Goal: Information Seeking & Learning: Learn about a topic

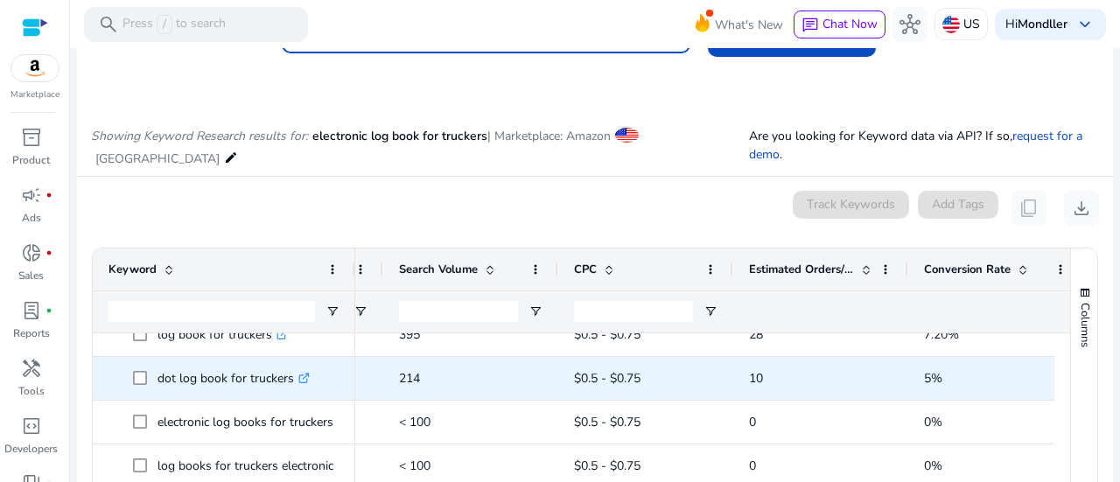
scroll to position [65, 0]
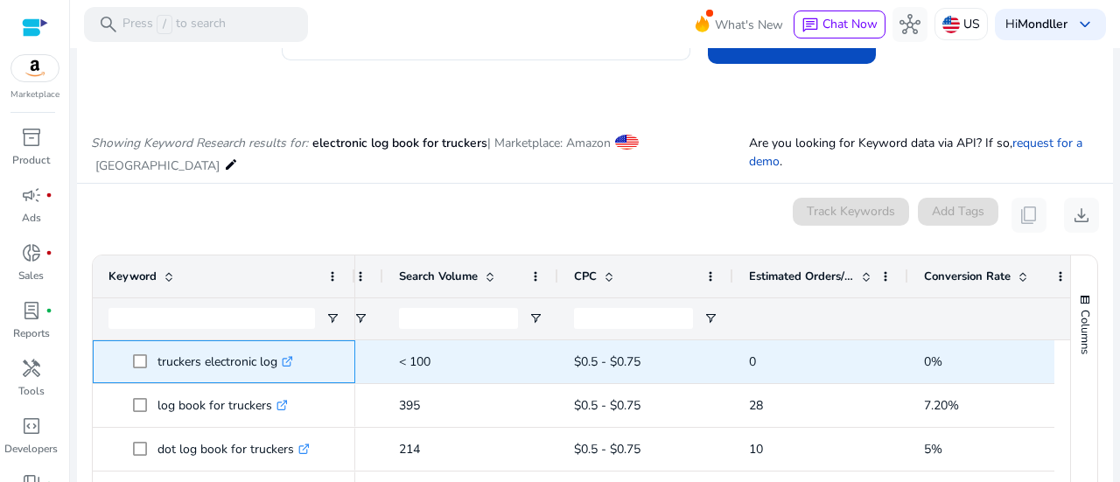
click at [293, 361] on icon ".st0{fill:#2c8af8}" at bounding box center [287, 361] width 11 height 11
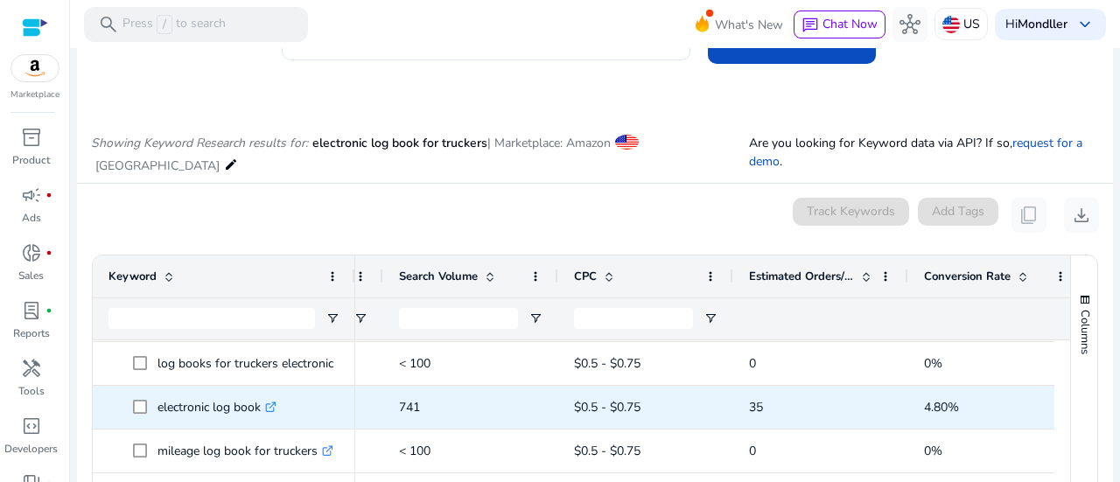
click at [275, 406] on icon ".st0{fill:#2c8af8}" at bounding box center [270, 407] width 11 height 11
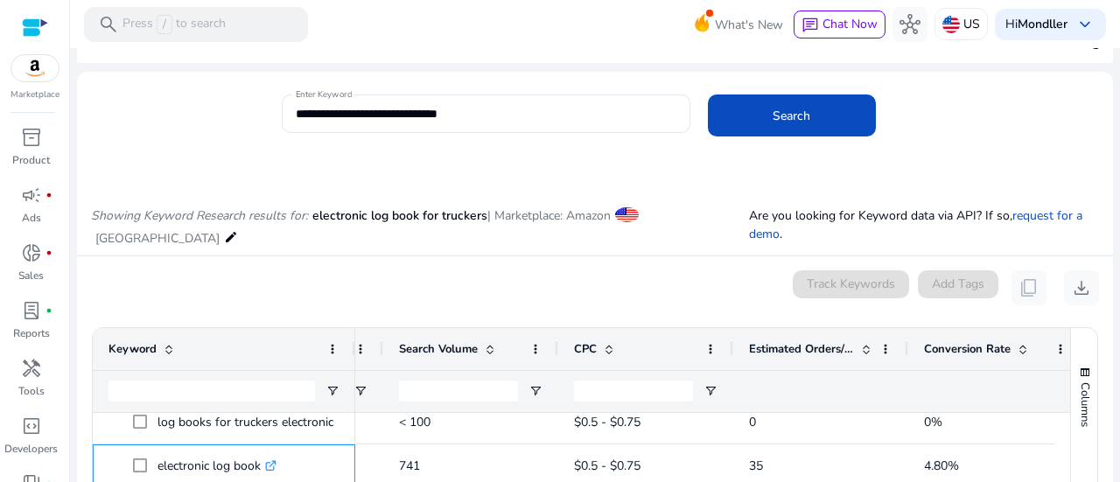
scroll to position [0, 0]
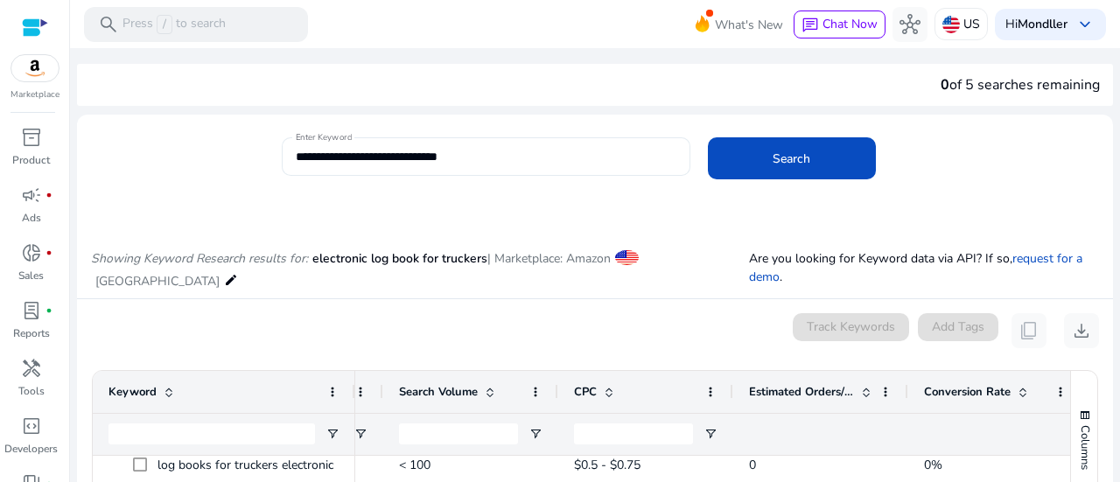
click at [339, 158] on input "**********" at bounding box center [486, 156] width 381 height 19
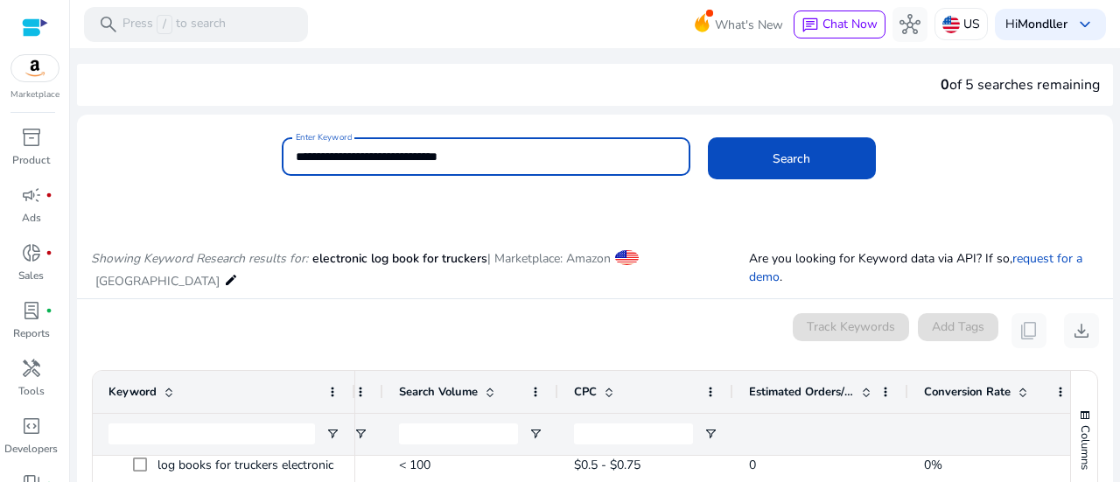
click at [708, 137] on button "Search" at bounding box center [792, 158] width 168 height 42
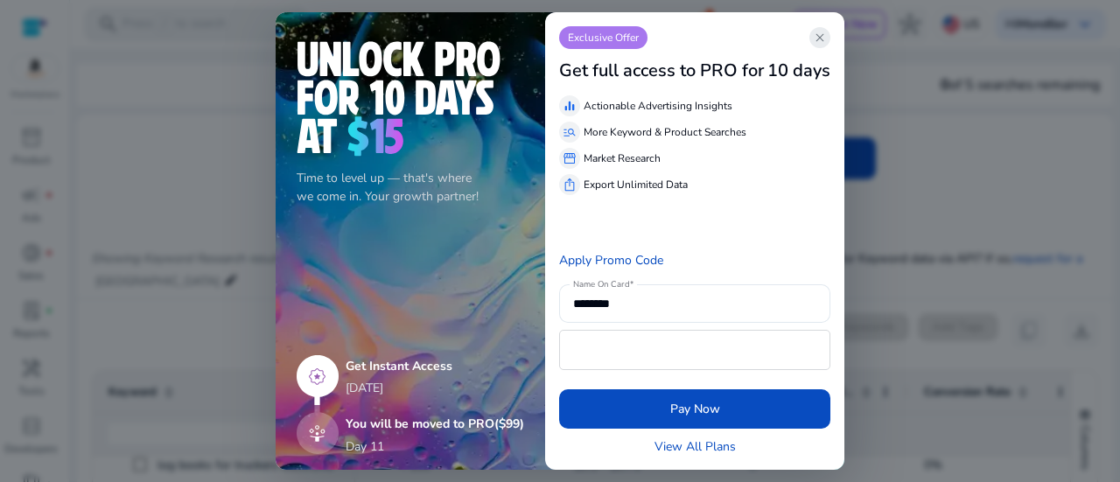
click at [823, 39] on span "close" at bounding box center [820, 38] width 14 height 14
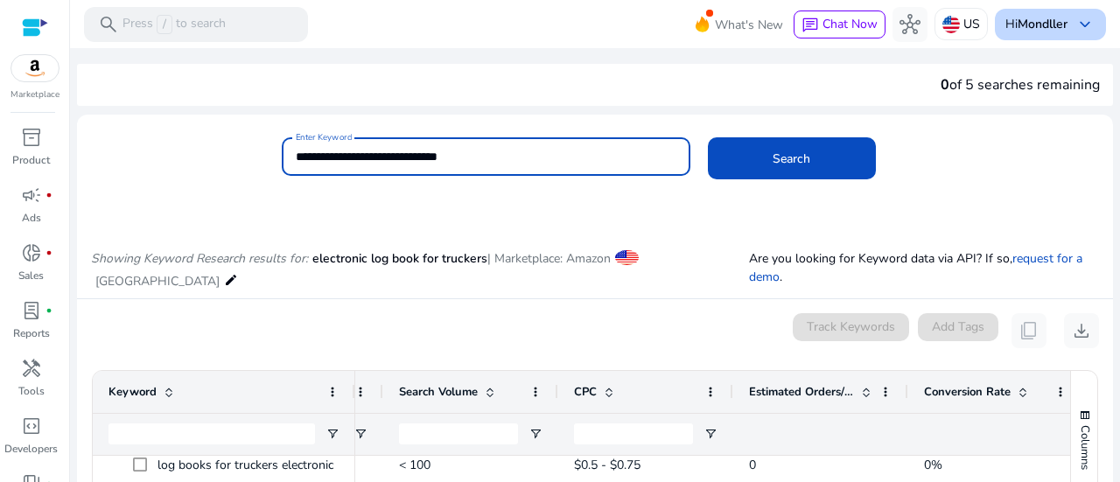
click at [1033, 32] on div "Hi [PERSON_NAME] keyboard_arrow_down" at bounding box center [1050, 25] width 111 height 32
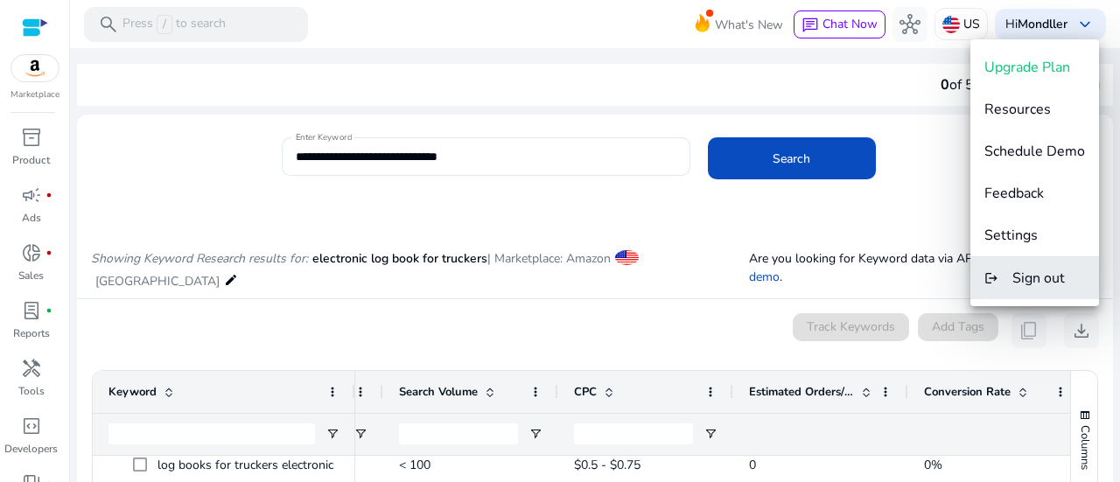
click at [1011, 284] on button "logout Sign out" at bounding box center [1035, 278] width 129 height 42
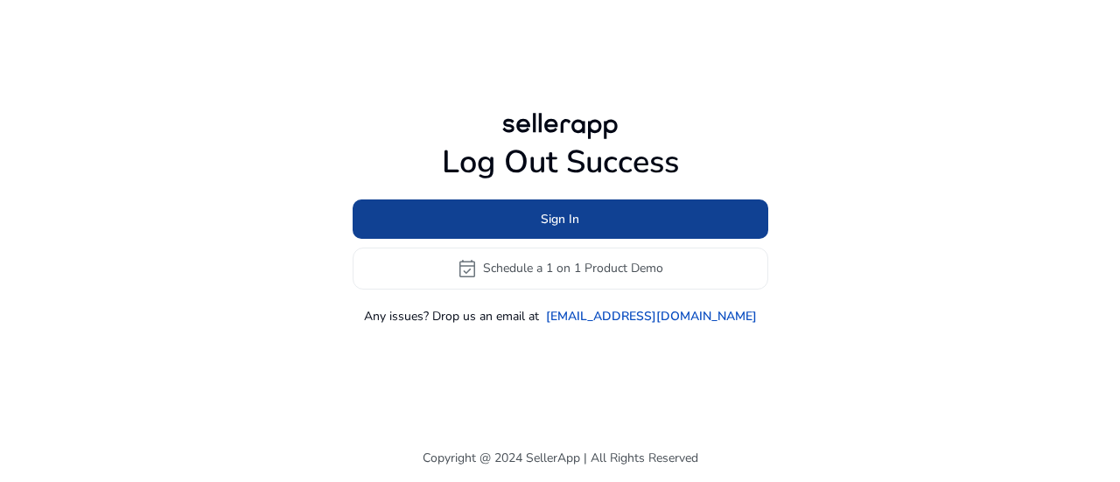
click at [625, 227] on span at bounding box center [561, 219] width 416 height 42
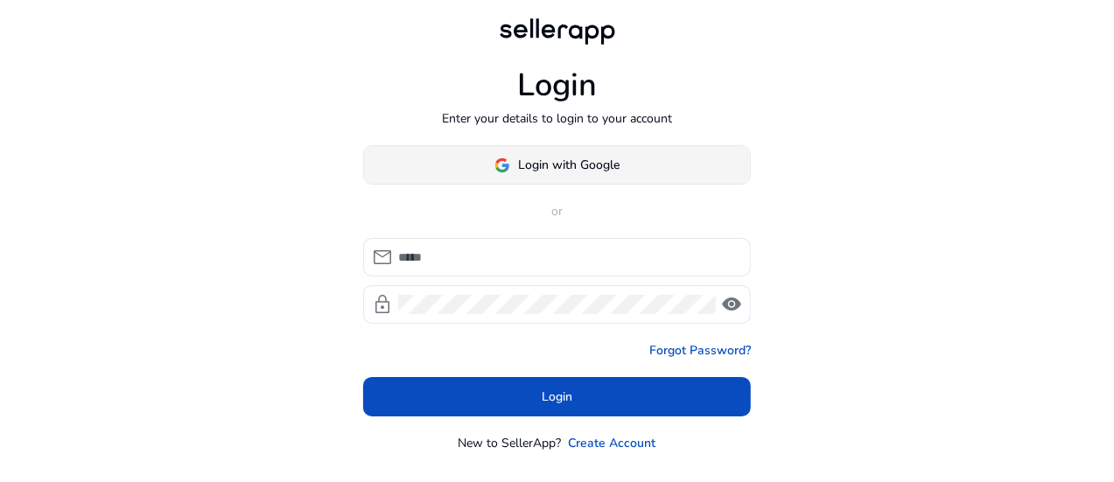
click at [607, 163] on span "Login with Google" at bounding box center [570, 165] width 102 height 18
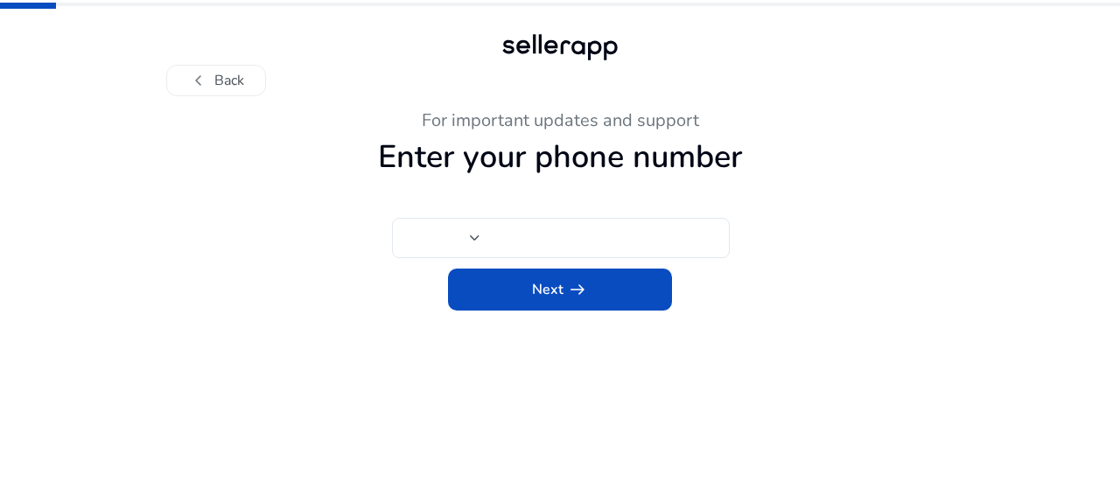
type input "***"
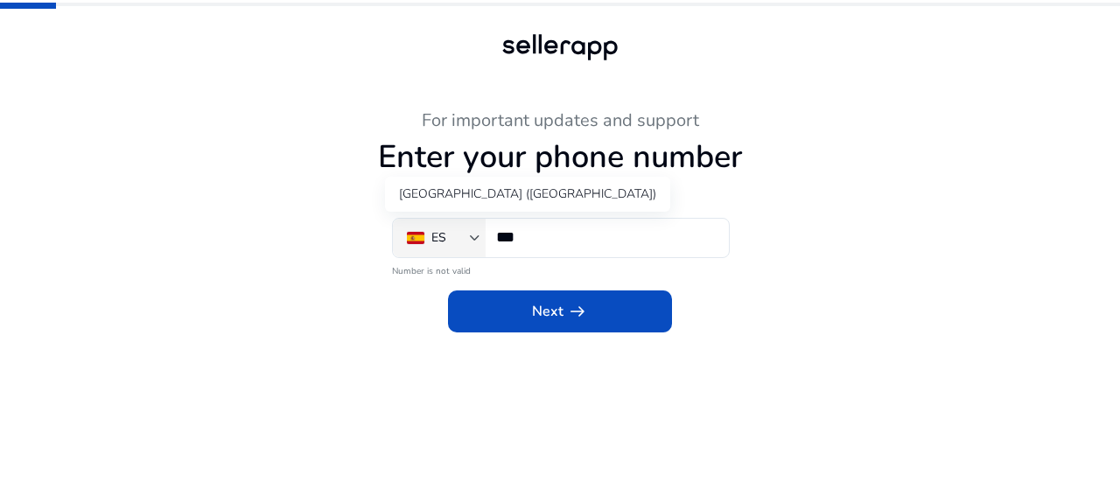
click at [431, 249] on div "ES" at bounding box center [444, 238] width 74 height 39
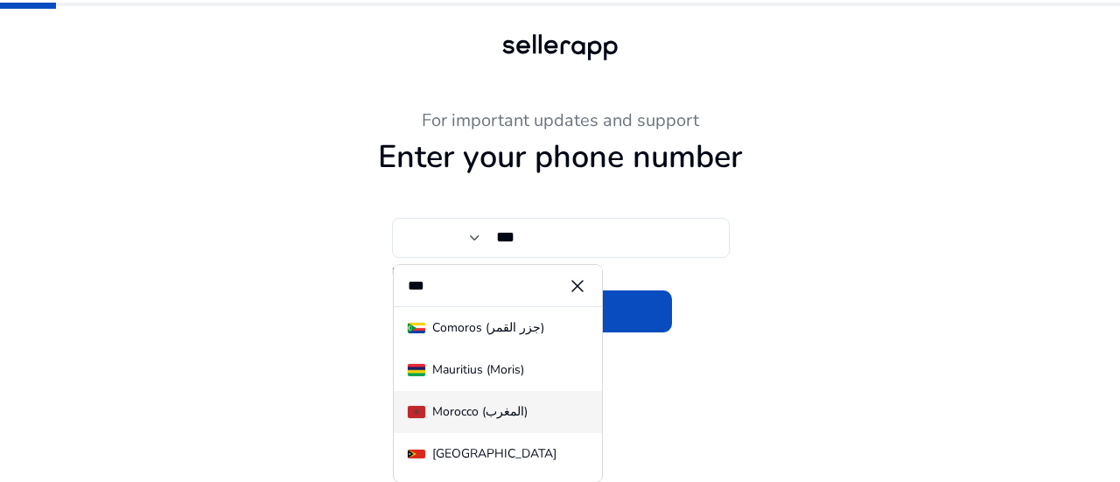
type input "***"
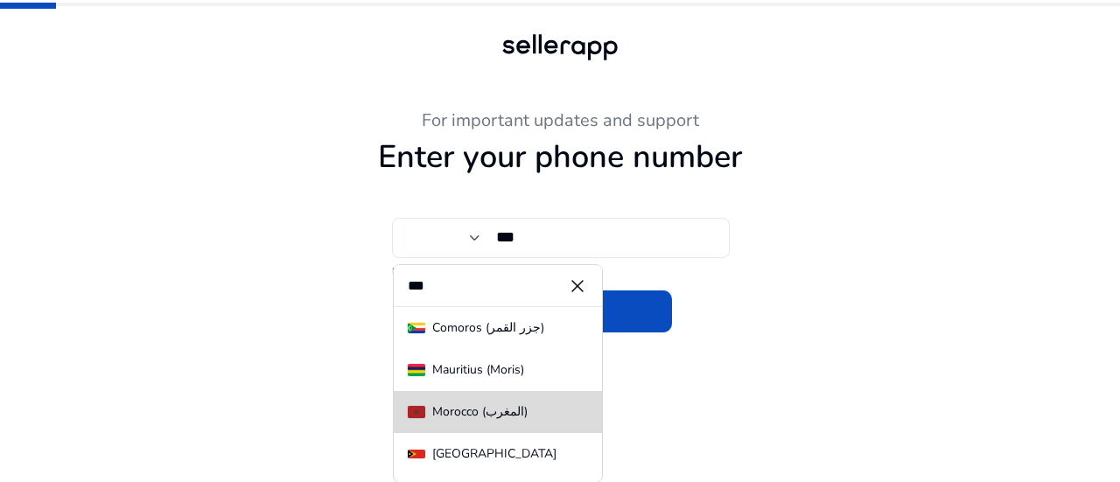
click at [473, 414] on div "Morocco (‫المغرب‬‎)" at bounding box center [479, 412] width 95 height 14
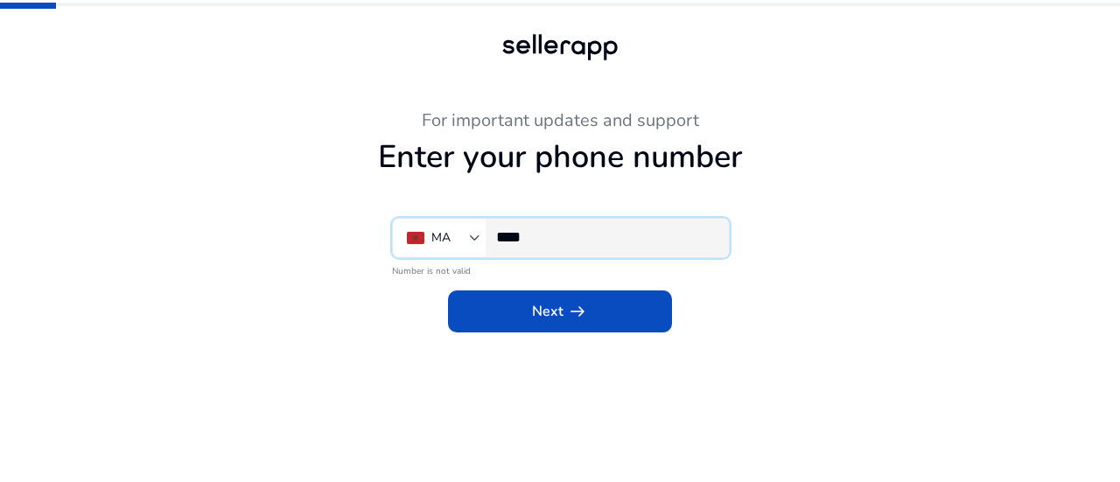
click at [577, 236] on input "****" at bounding box center [605, 237] width 219 height 19
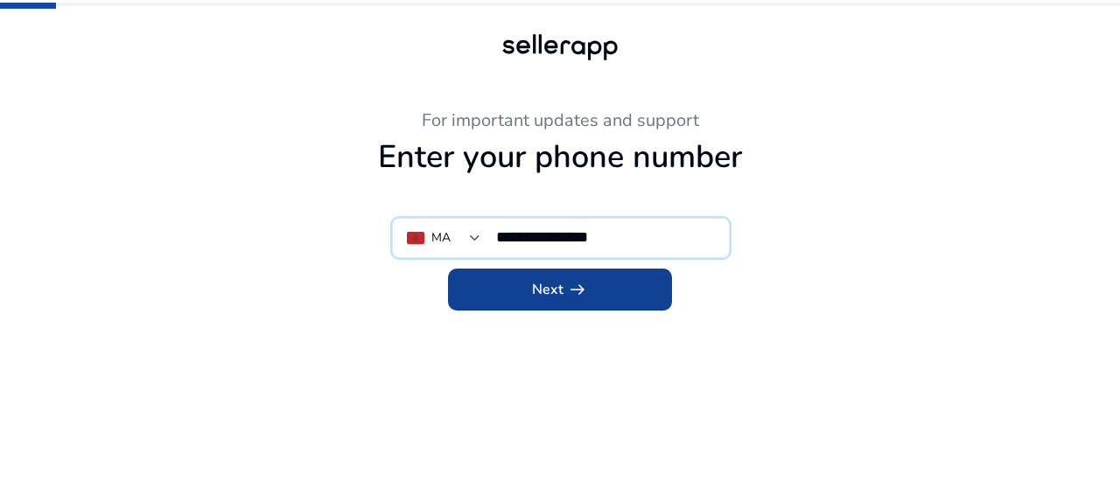
type input "**********"
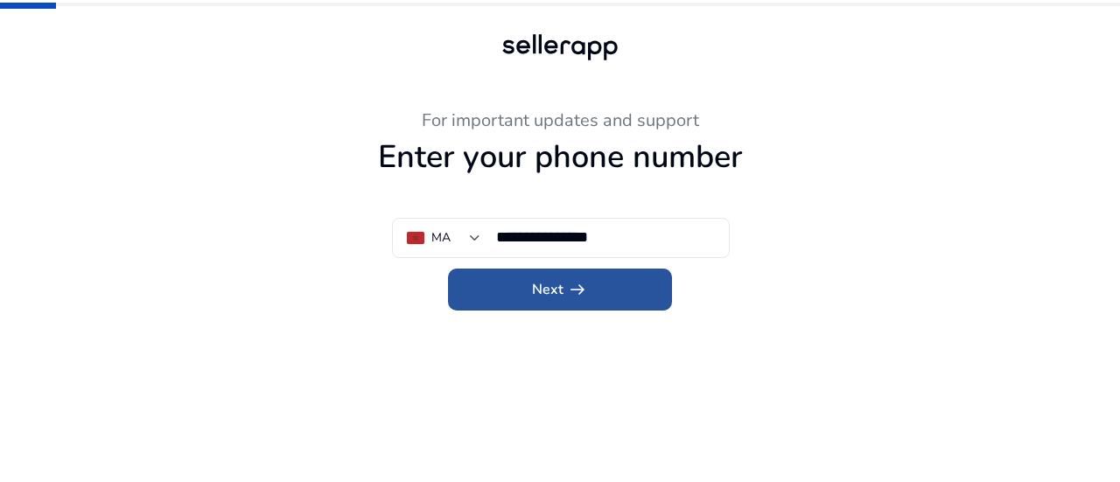
click at [607, 307] on span at bounding box center [560, 290] width 224 height 42
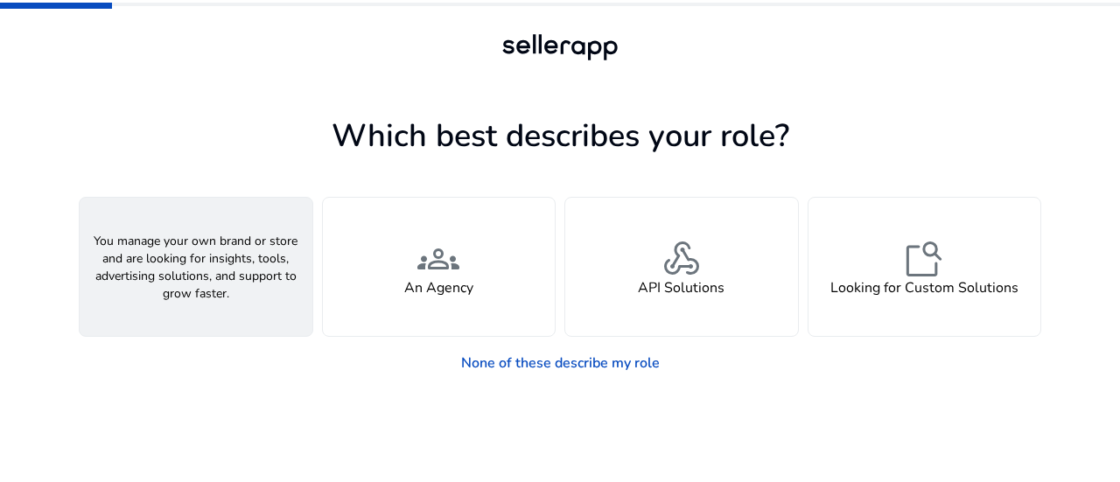
click at [280, 278] on div "person A Seller" at bounding box center [196, 267] width 233 height 138
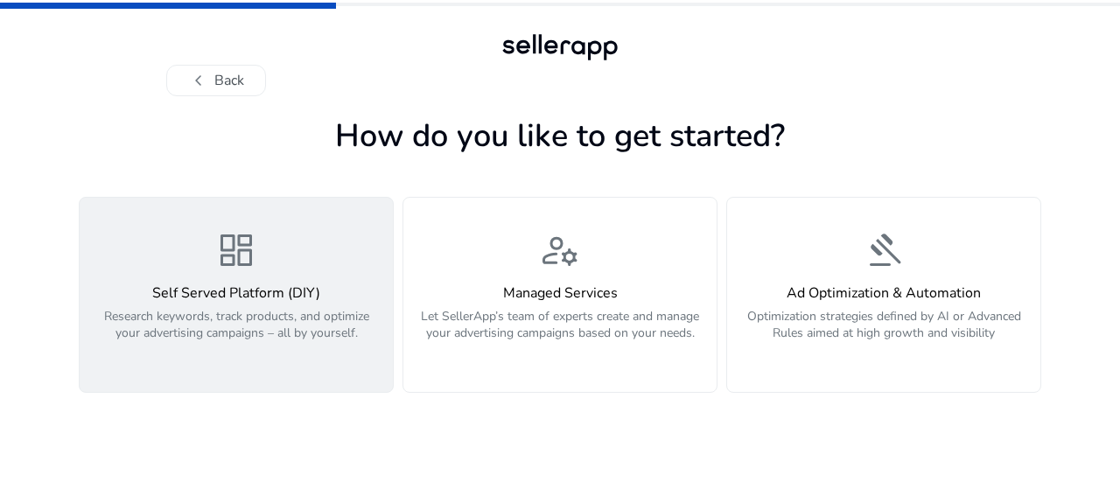
click at [304, 302] on h4 "Self Served Platform (DIY)" at bounding box center [236, 293] width 292 height 17
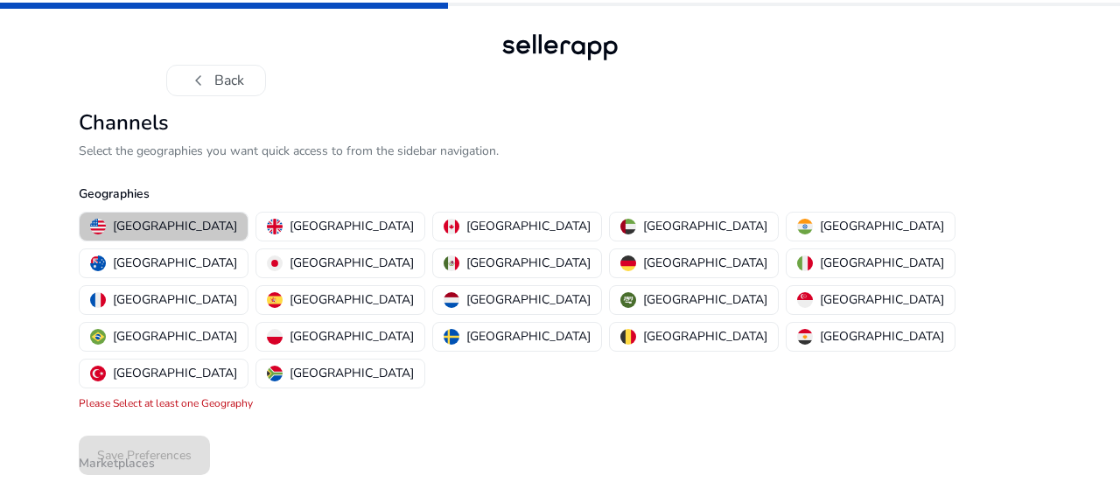
click at [169, 232] on p "[GEOGRAPHIC_DATA]" at bounding box center [175, 226] width 124 height 18
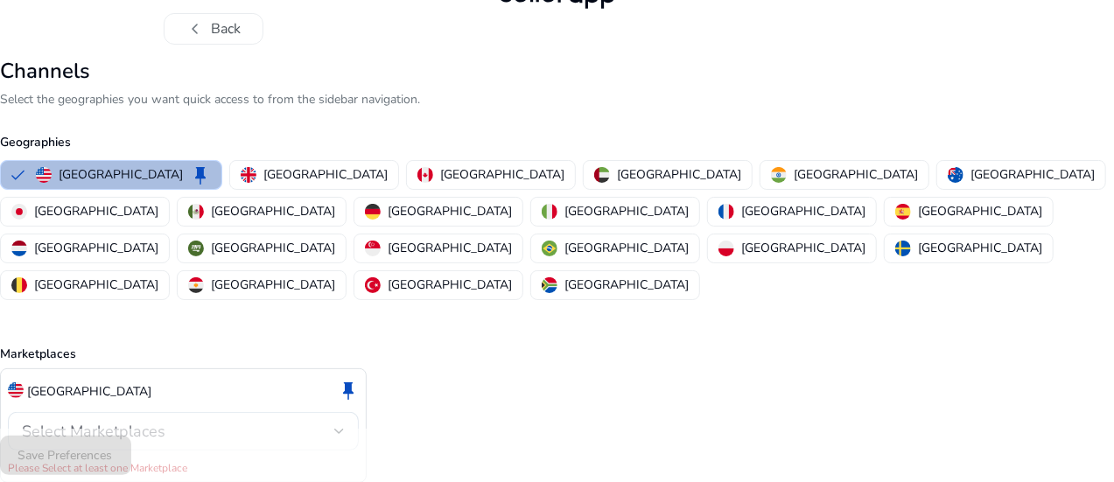
scroll to position [81, 0]
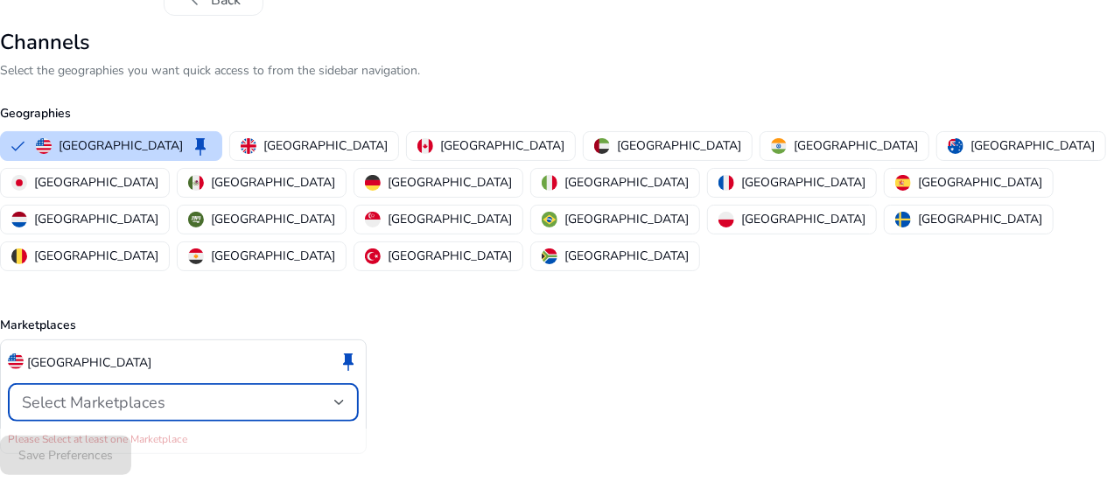
click at [165, 392] on span "Select Marketplaces" at bounding box center [94, 402] width 144 height 21
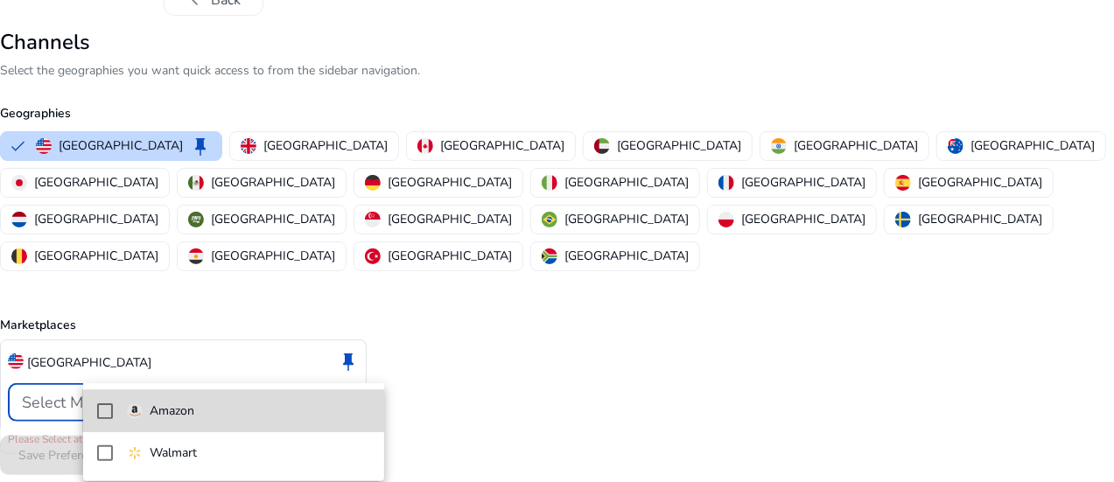
click at [217, 403] on span "Amazon" at bounding box center [248, 411] width 243 height 19
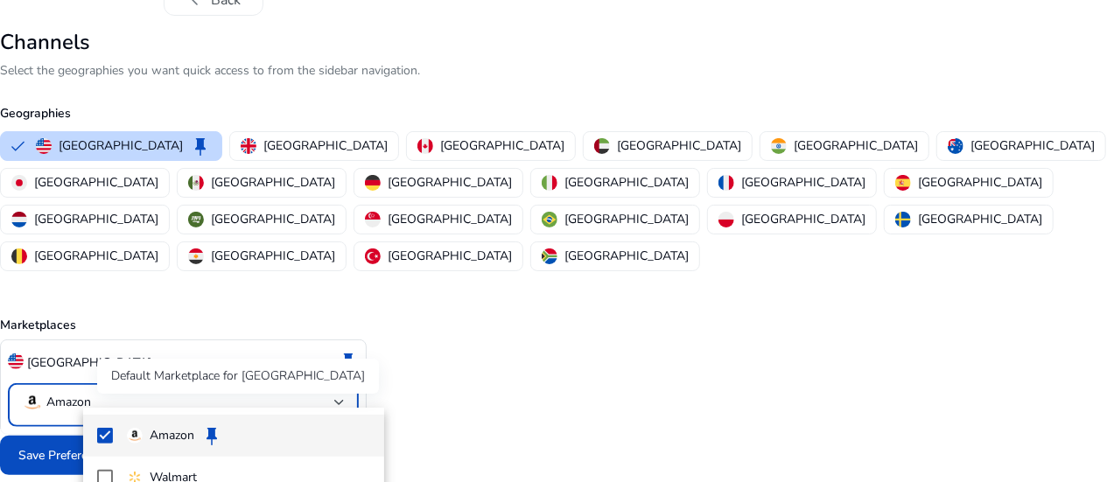
scroll to position [61, 0]
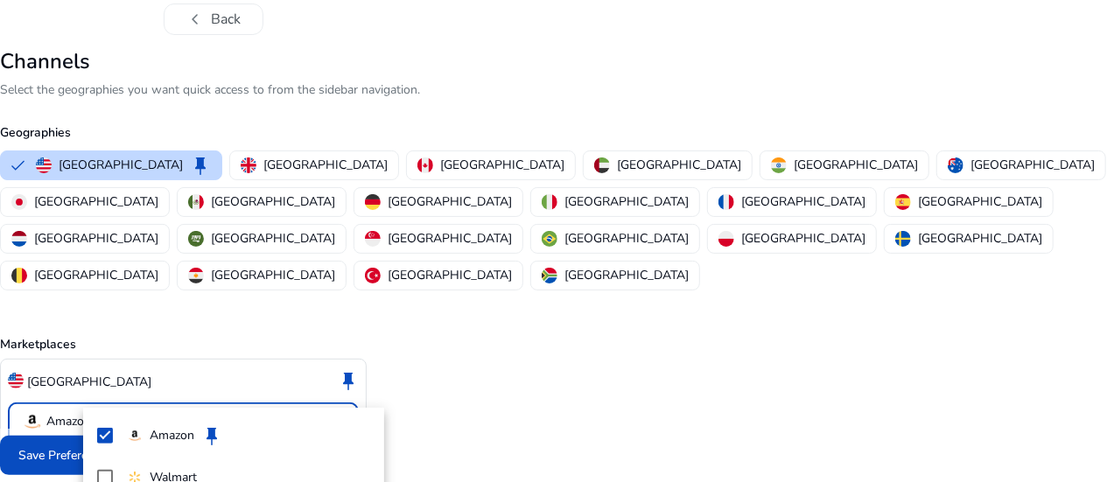
click at [557, 332] on div at bounding box center [557, 241] width 1114 height 482
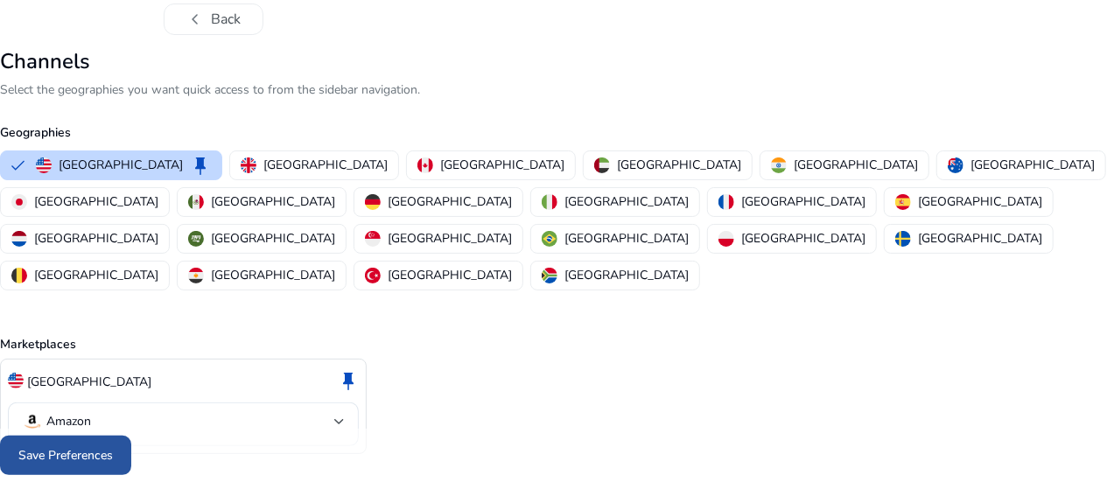
click at [113, 459] on span "Save Preferences" at bounding box center [65, 455] width 95 height 18
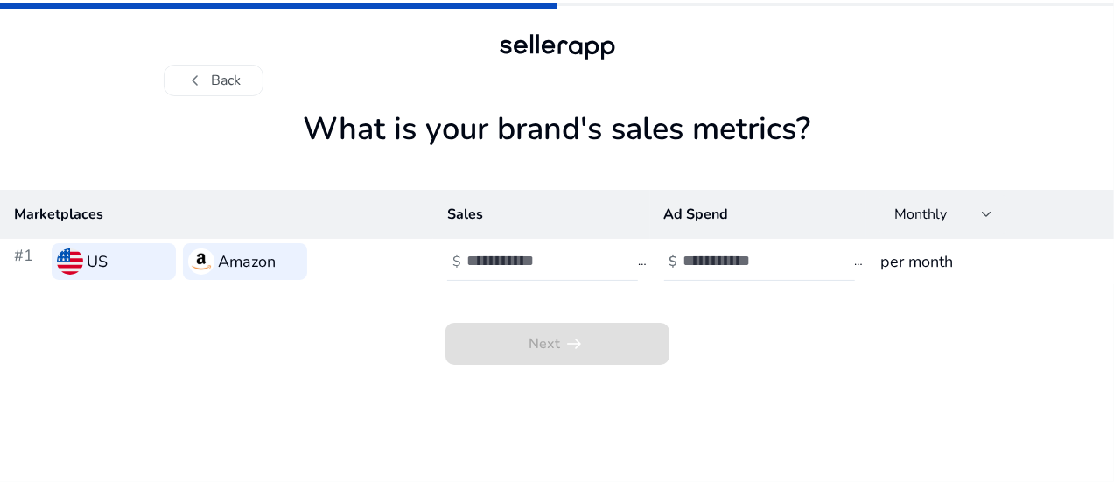
scroll to position [0, 0]
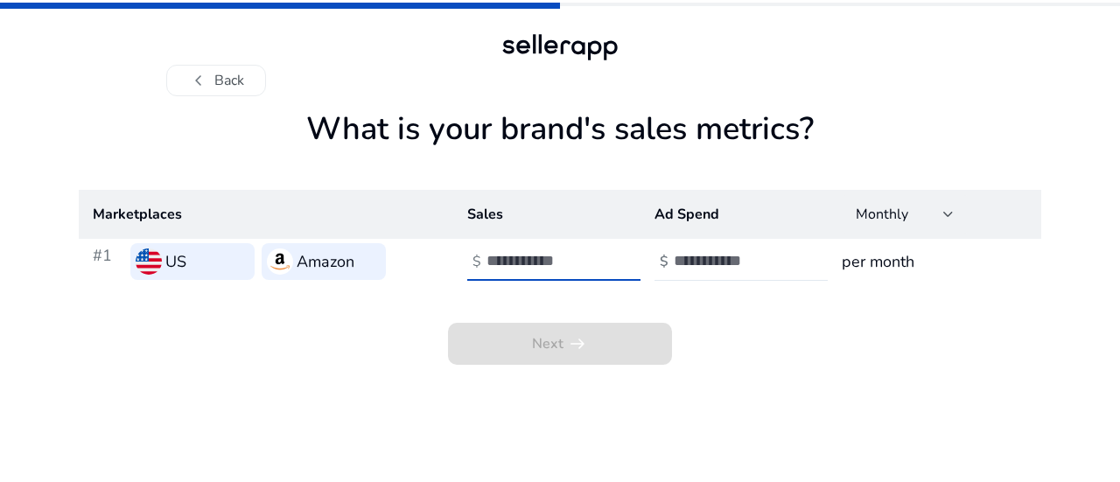
click at [555, 263] on input "number" at bounding box center [546, 260] width 118 height 19
type input "**"
click at [708, 260] on input "number" at bounding box center [733, 260] width 118 height 19
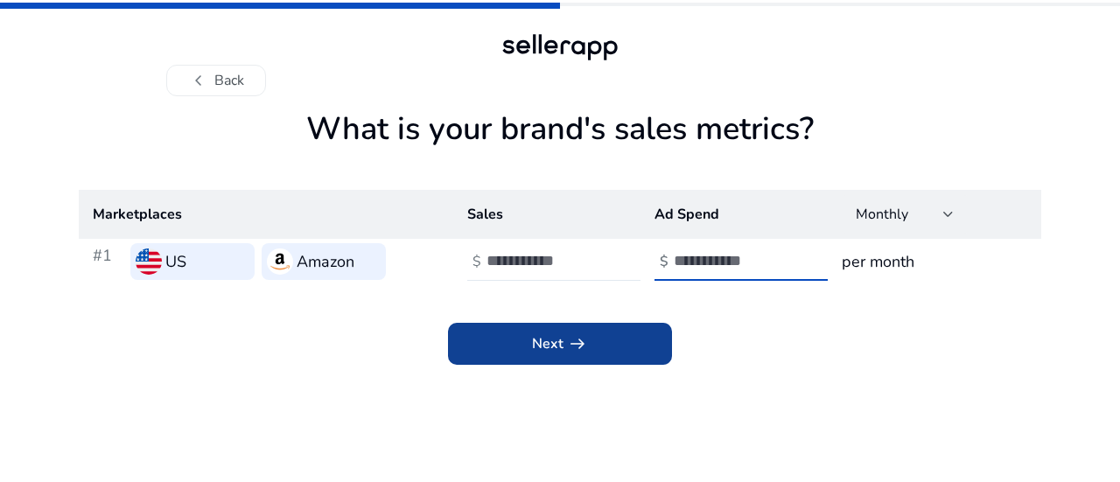
type input "**"
click at [604, 341] on span at bounding box center [560, 344] width 224 height 42
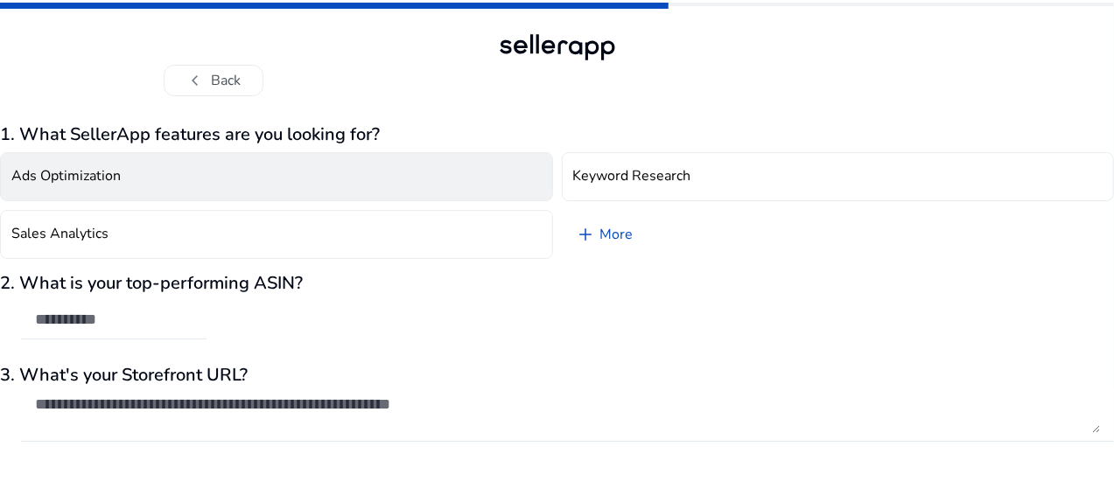
click at [362, 187] on button "Ads Optimization" at bounding box center [276, 176] width 553 height 49
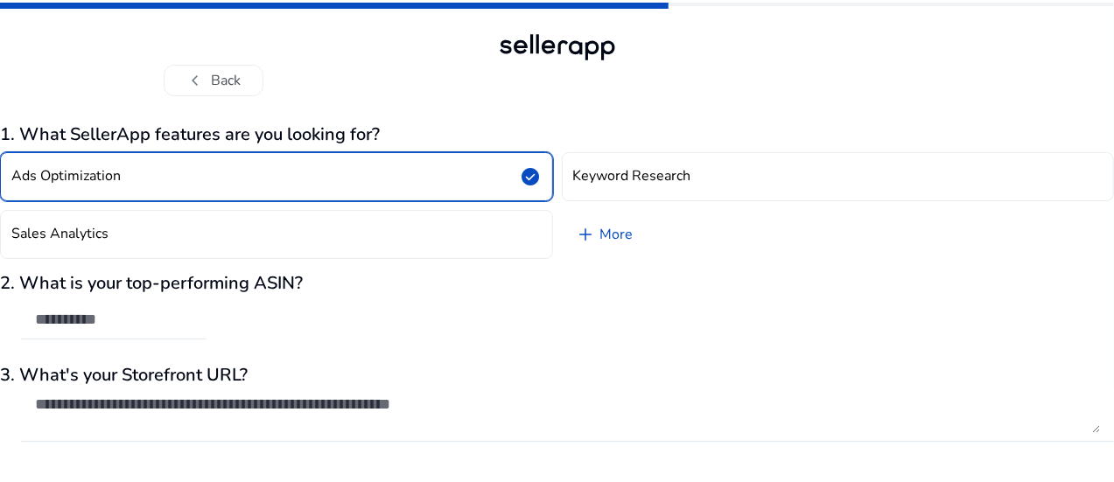
click at [362, 187] on button "Ads Optimization check_circle" at bounding box center [276, 176] width 553 height 49
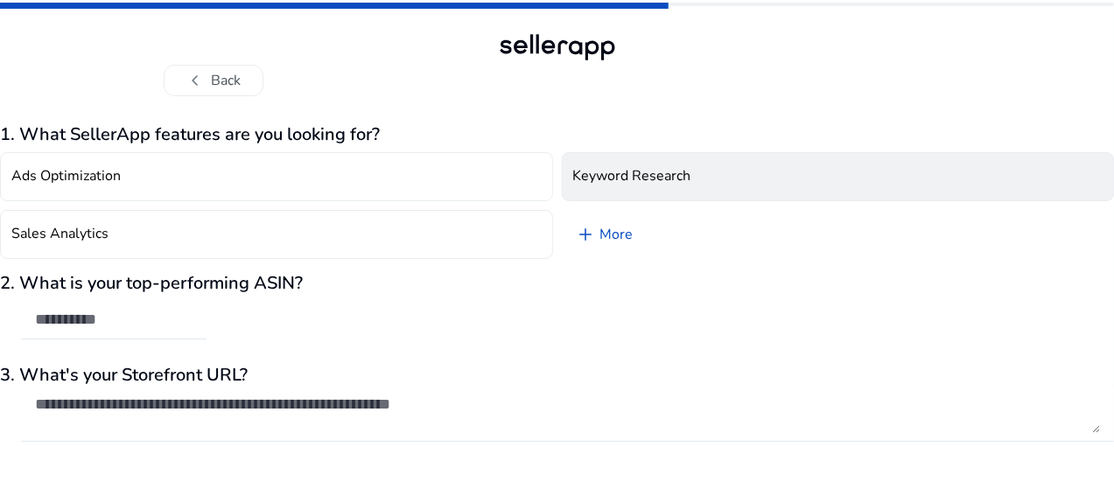
click at [597, 178] on h4 "Keyword Research" at bounding box center [632, 176] width 118 height 17
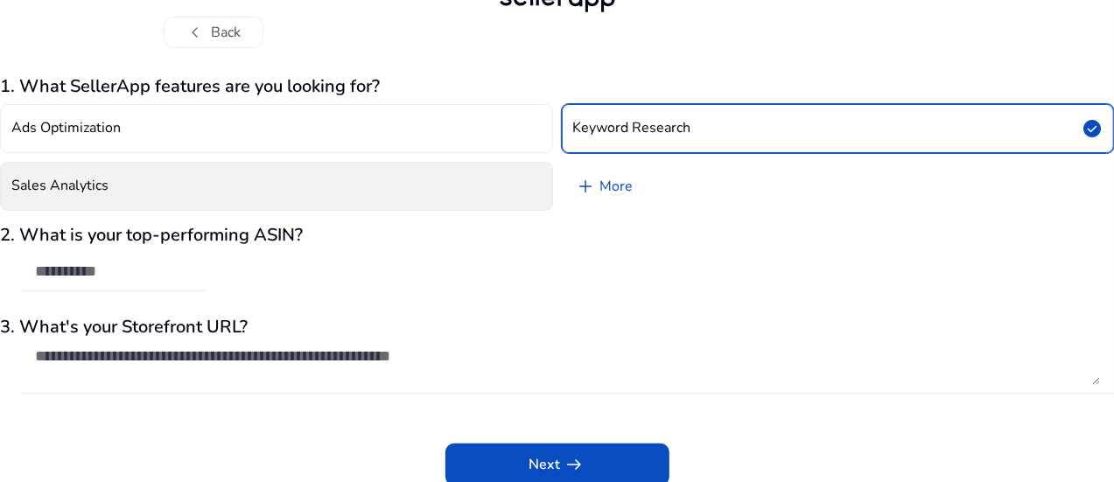
scroll to position [52, 0]
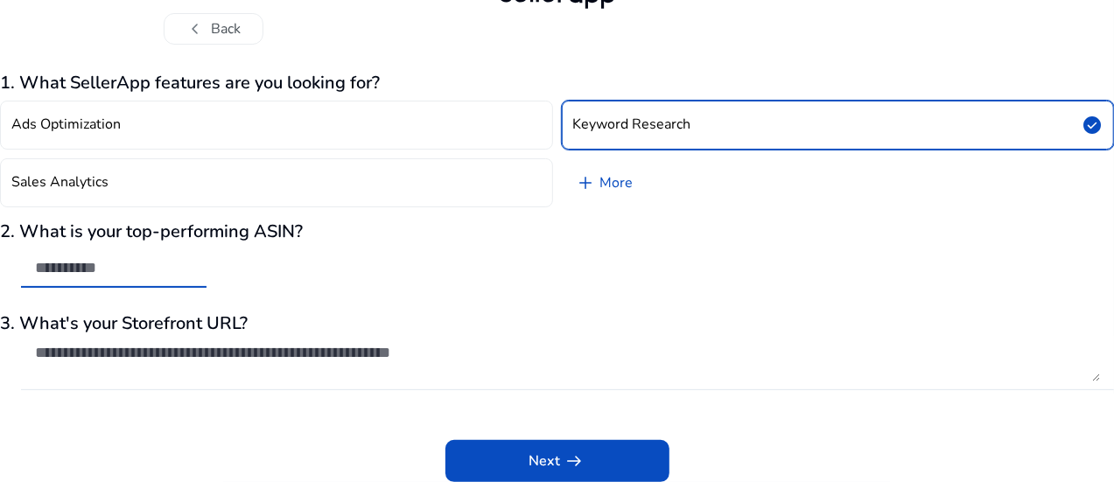
click at [177, 274] on input "text" at bounding box center [114, 267] width 158 height 19
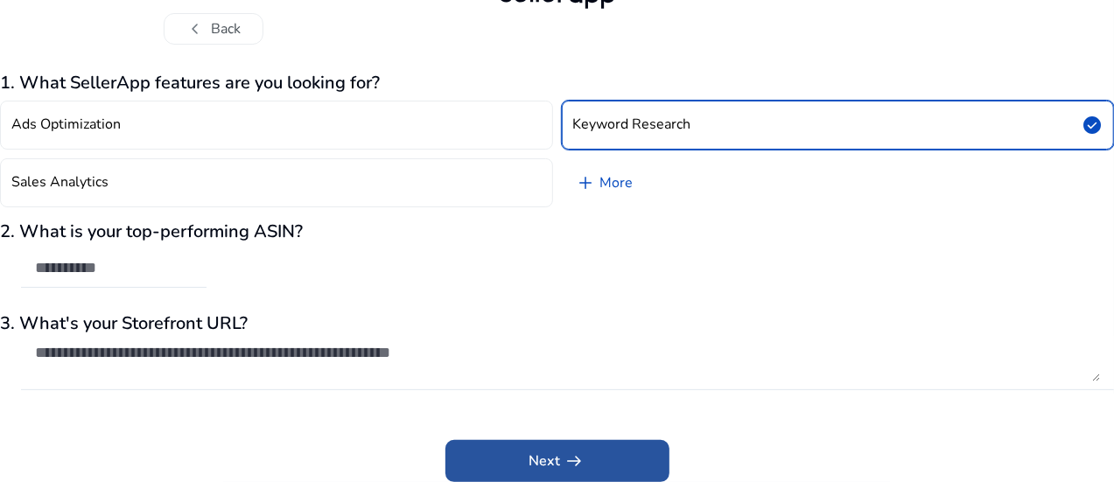
click at [543, 460] on span "Next arrow_right_alt" at bounding box center [557, 461] width 56 height 21
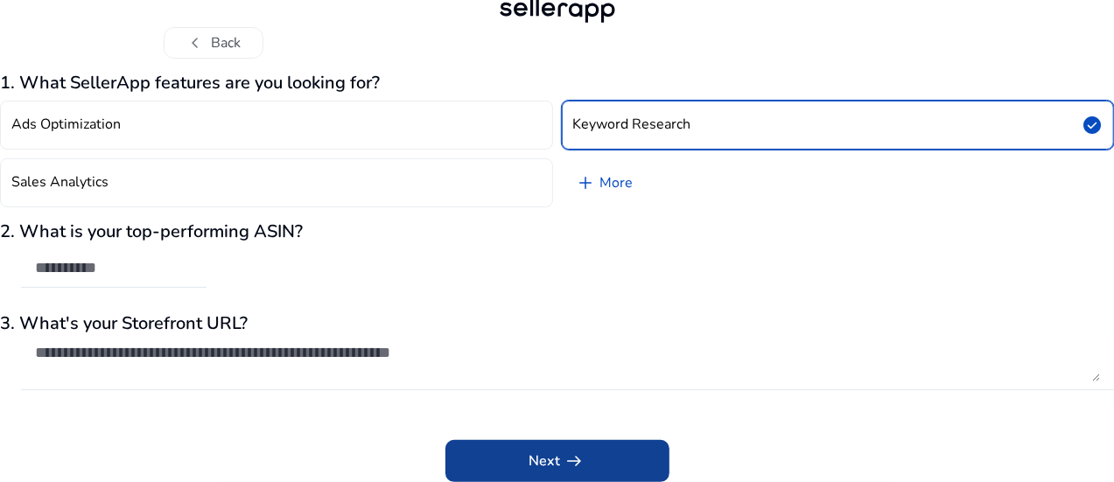
scroll to position [18, 0]
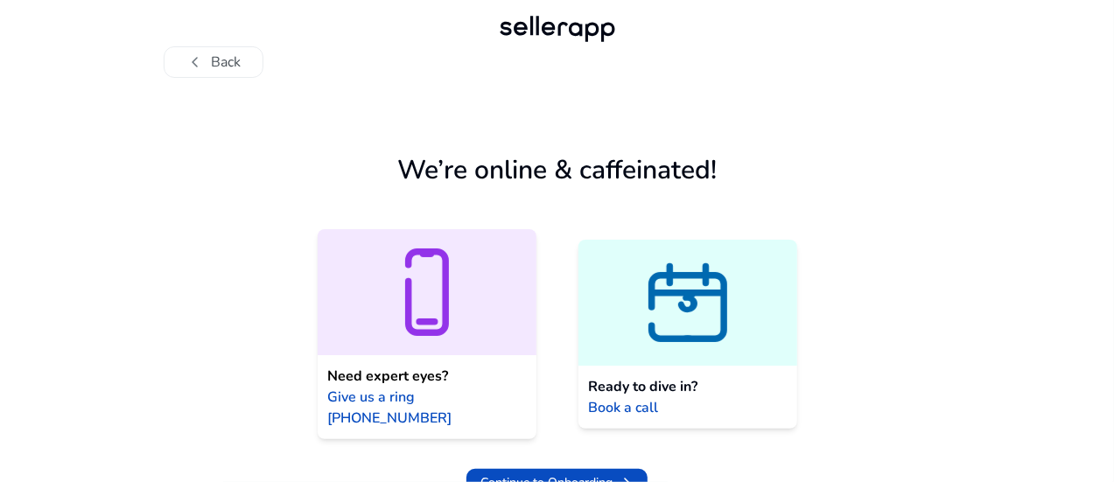
click at [543, 473] on span "Continue to Onboarding" at bounding box center [546, 482] width 132 height 18
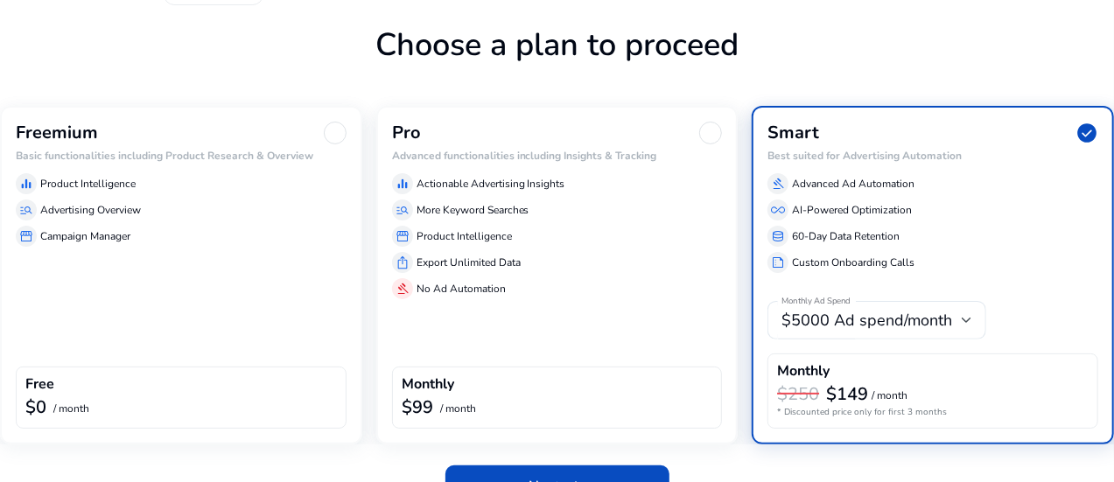
scroll to position [105, 0]
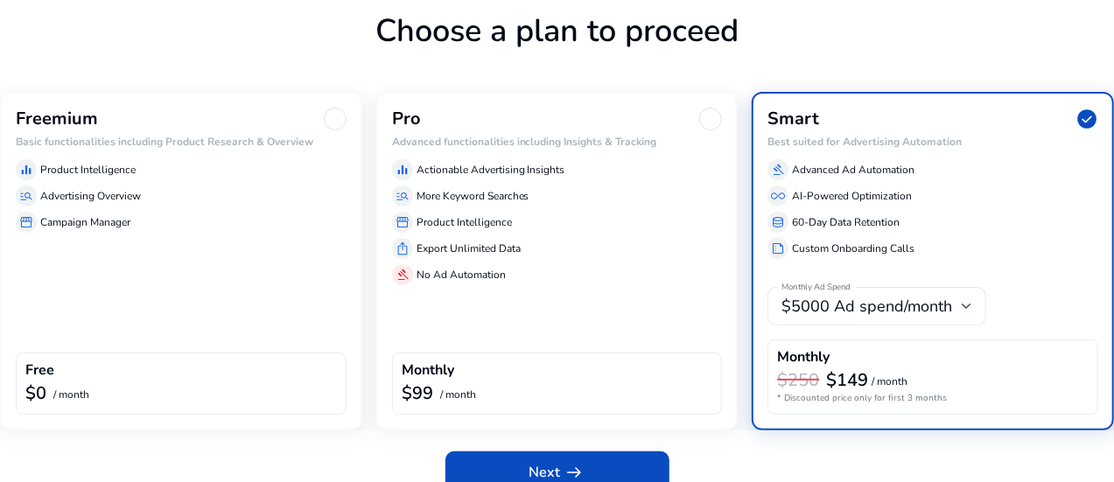
click at [169, 294] on div "Freemium Basic functionalities including Product Research & Overview equalizer …" at bounding box center [181, 261] width 362 height 339
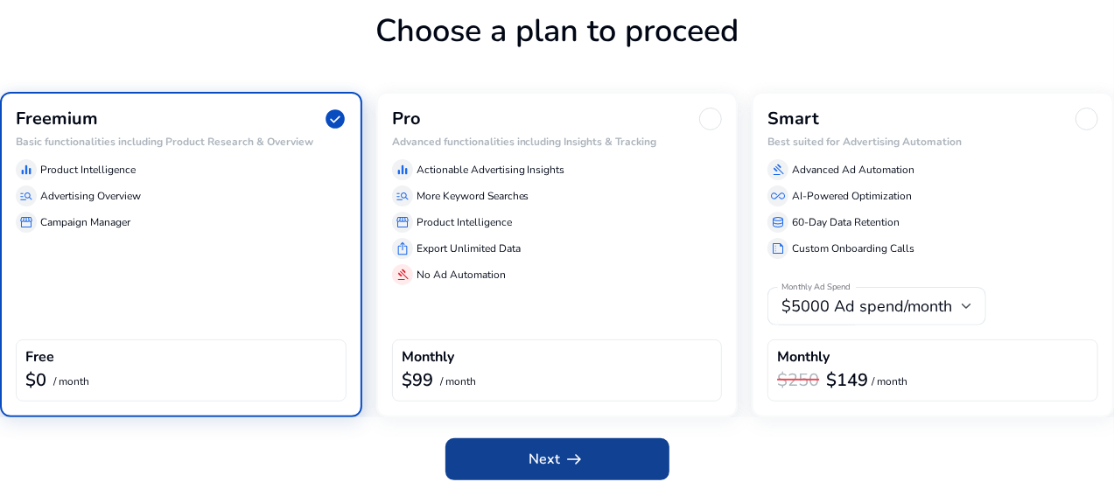
drag, startPoint x: 501, startPoint y: 480, endPoint x: 505, endPoint y: 463, distance: 18.0
click at [502, 474] on div "Next arrow_right_alt" at bounding box center [557, 455] width 1114 height 77
click at [506, 461] on span at bounding box center [557, 459] width 224 height 42
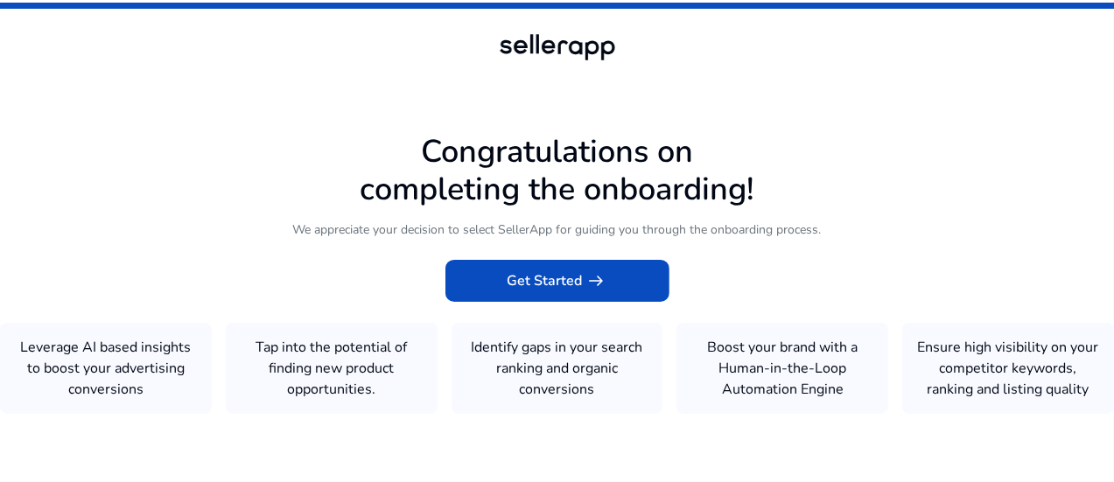
scroll to position [1, 0]
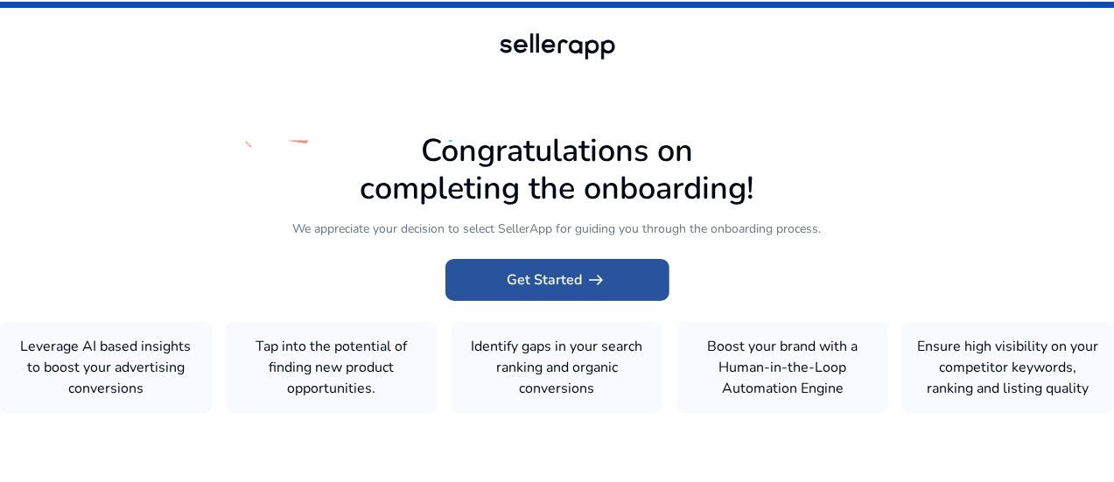
click at [539, 272] on span "Get Started arrow_right_alt" at bounding box center [558, 280] width 100 height 21
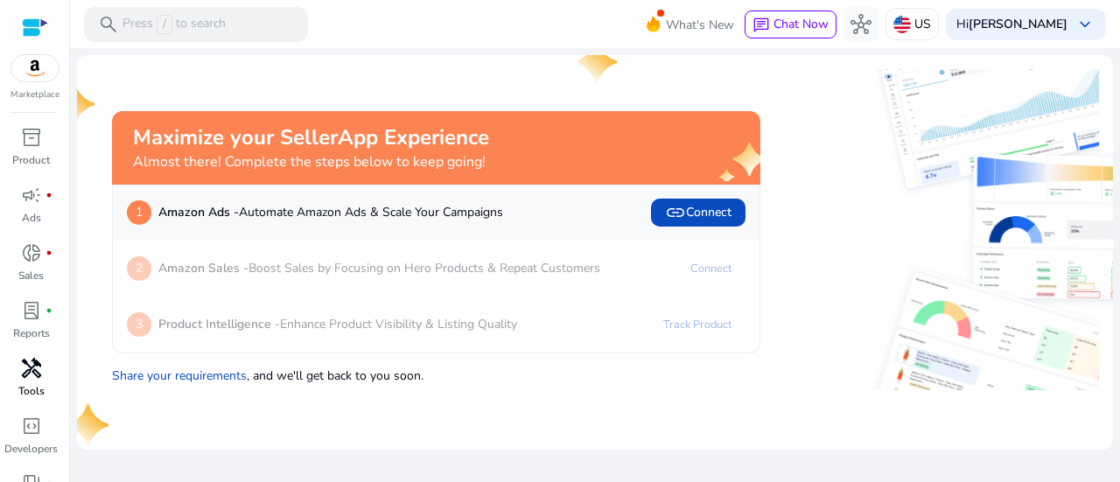
click at [25, 379] on span "handyman" at bounding box center [31, 368] width 21 height 21
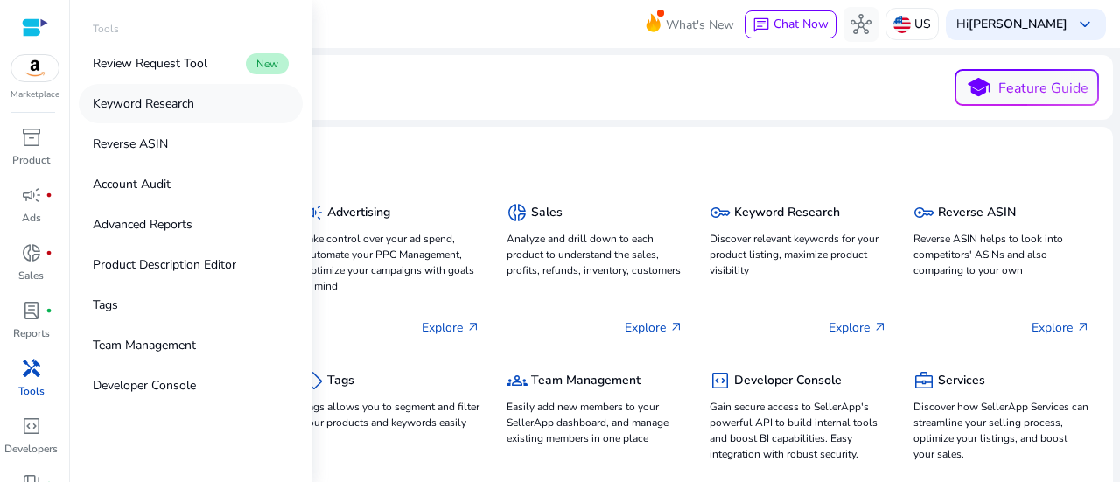
click at [183, 101] on p "Keyword Research" at bounding box center [144, 104] width 102 height 18
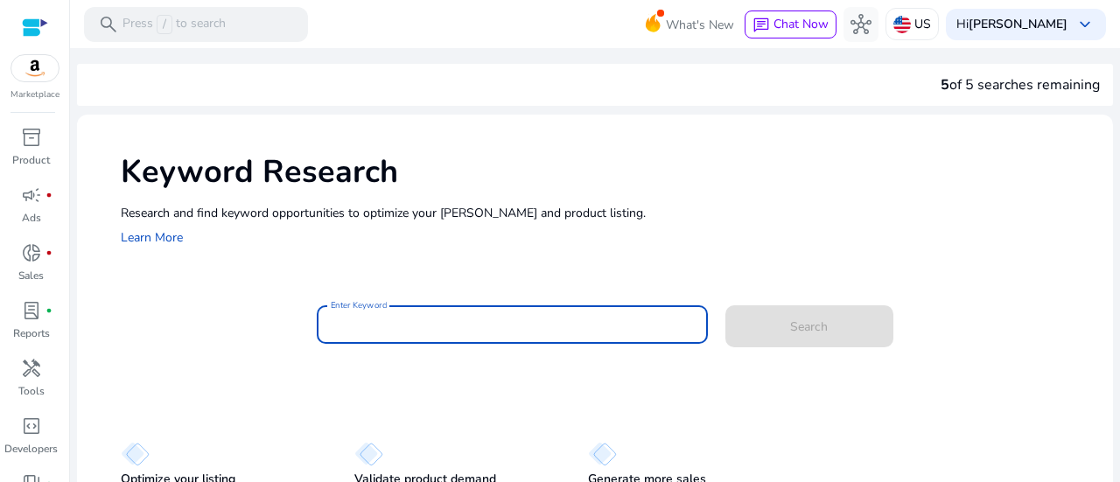
click at [376, 322] on input "Enter Keyword" at bounding box center [512, 324] width 363 height 19
paste input "**********"
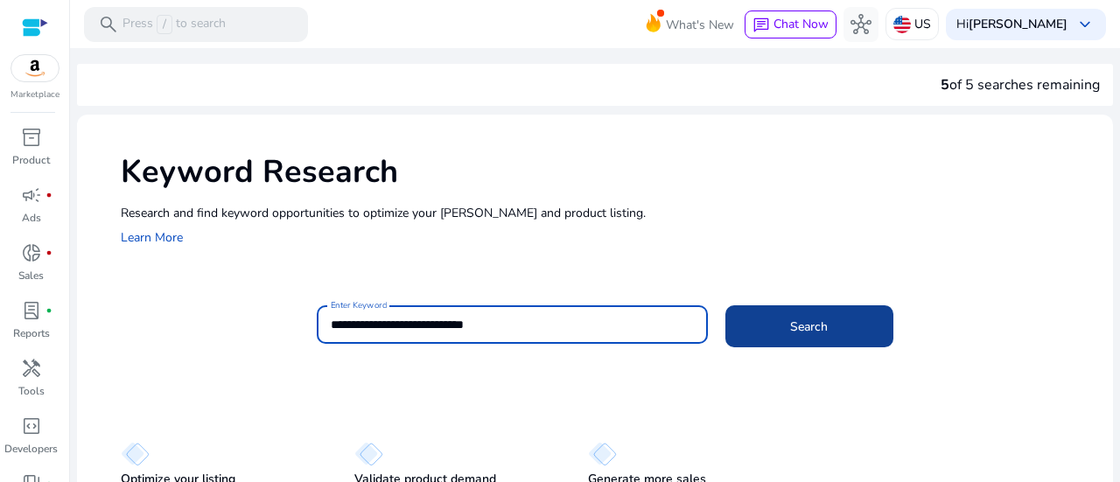
click at [782, 321] on span at bounding box center [809, 326] width 168 height 42
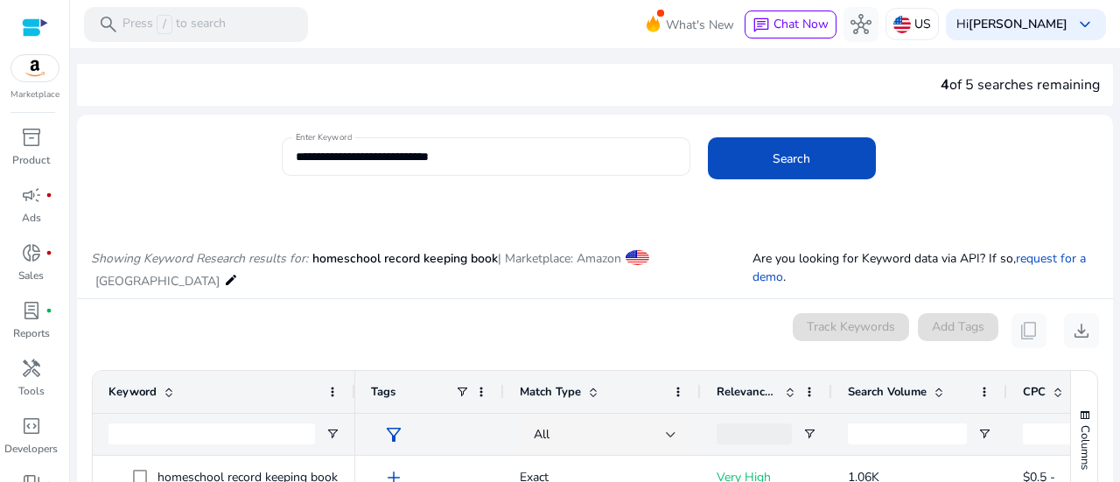
click at [364, 153] on input "**********" at bounding box center [486, 156] width 381 height 19
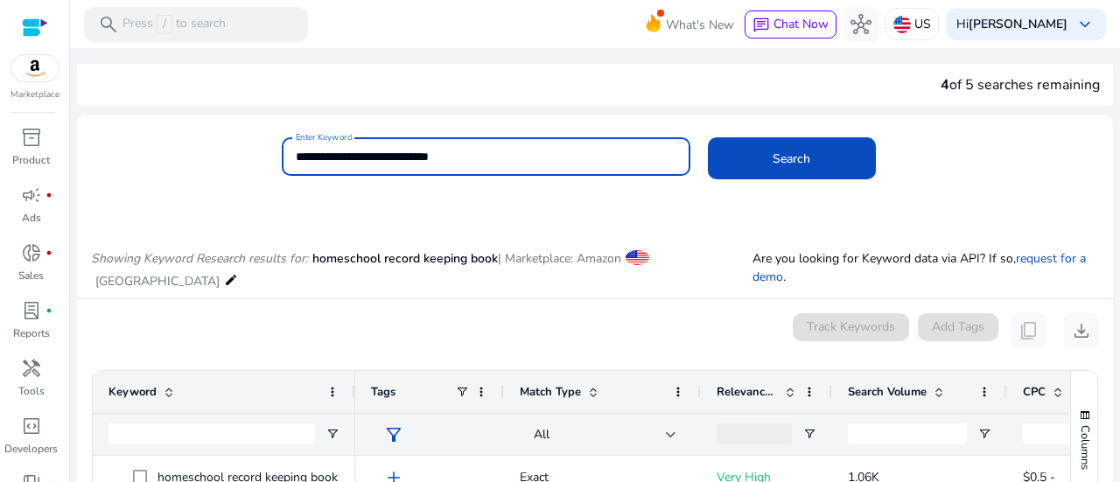
click at [364, 153] on input "**********" at bounding box center [486, 156] width 381 height 19
paste input "********"
click at [708, 137] on button "Search" at bounding box center [792, 158] width 168 height 42
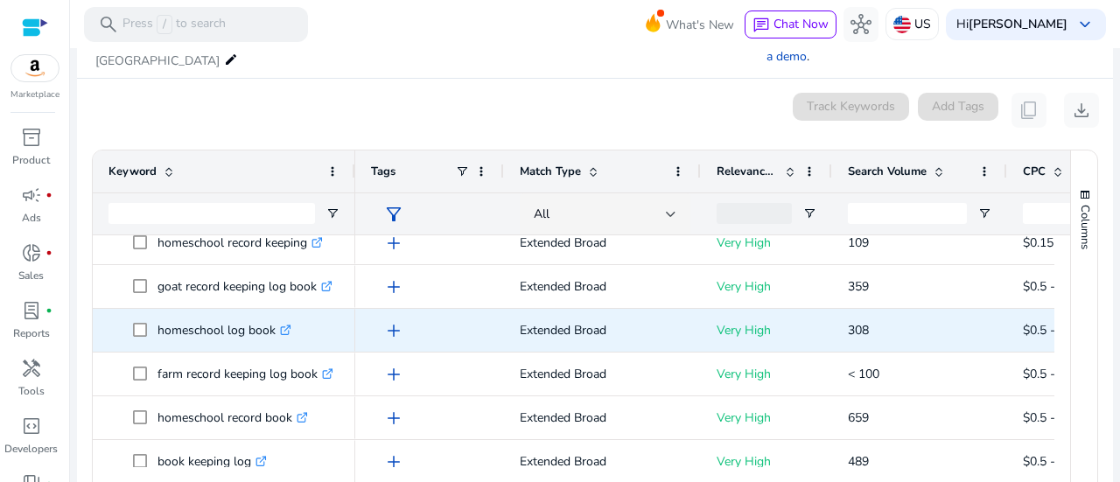
scroll to position [60, 0]
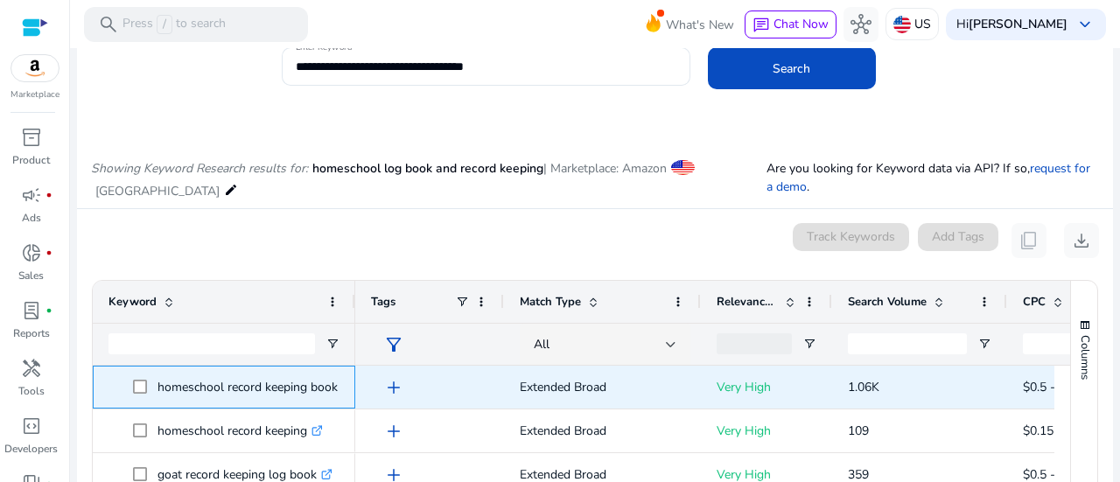
click at [320, 382] on p "homeschool record keeping book .st0{fill:#2c8af8}" at bounding box center [256, 387] width 196 height 36
click at [327, 386] on p "homeschool record keeping book .st0{fill:#2c8af8}" at bounding box center [256, 387] width 196 height 36
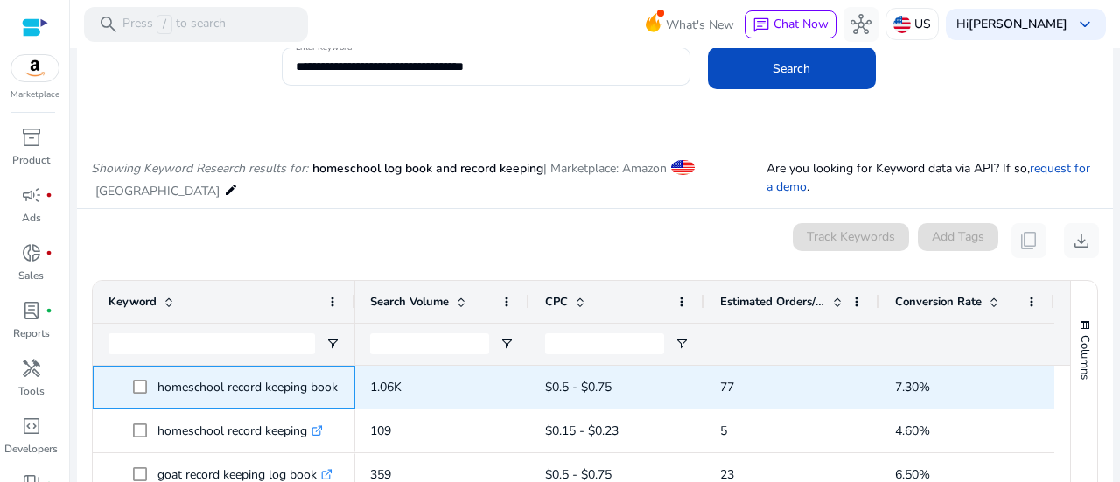
copy p "homeschool record keeping book"
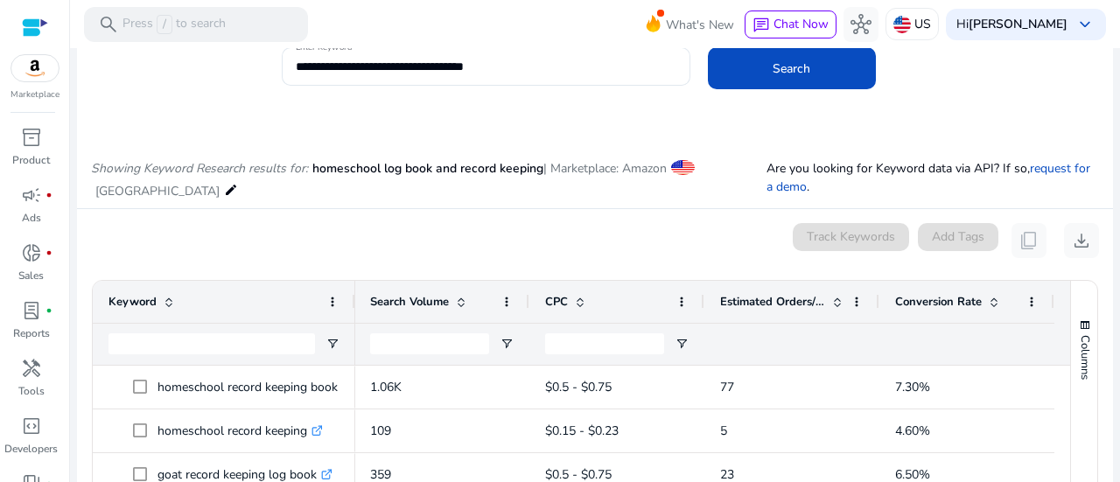
click at [321, 242] on div "0 keyword(s) selected Track Keywords Add Tags content_copy download" at bounding box center [595, 240] width 1008 height 35
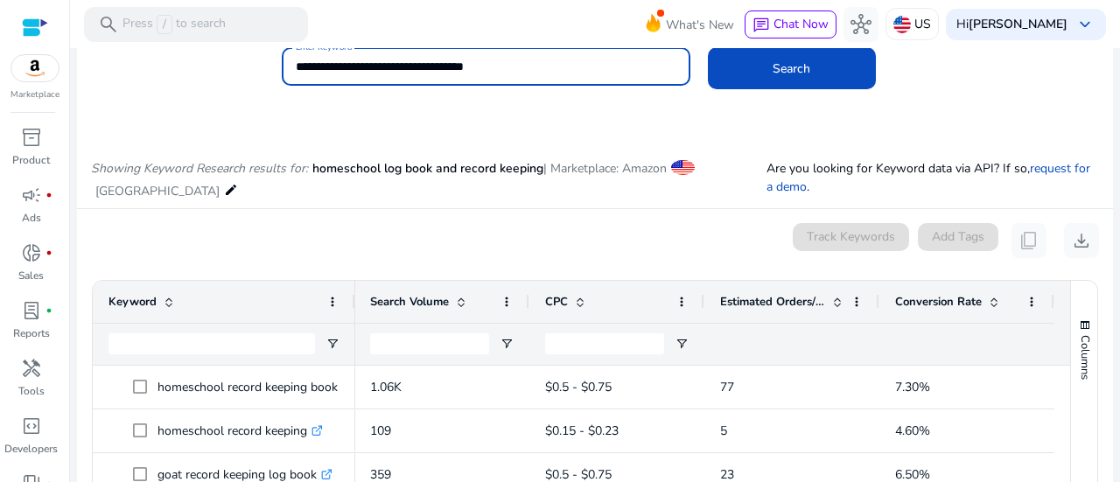
click at [450, 73] on input "**********" at bounding box center [486, 66] width 381 height 19
paste input
type input "**********"
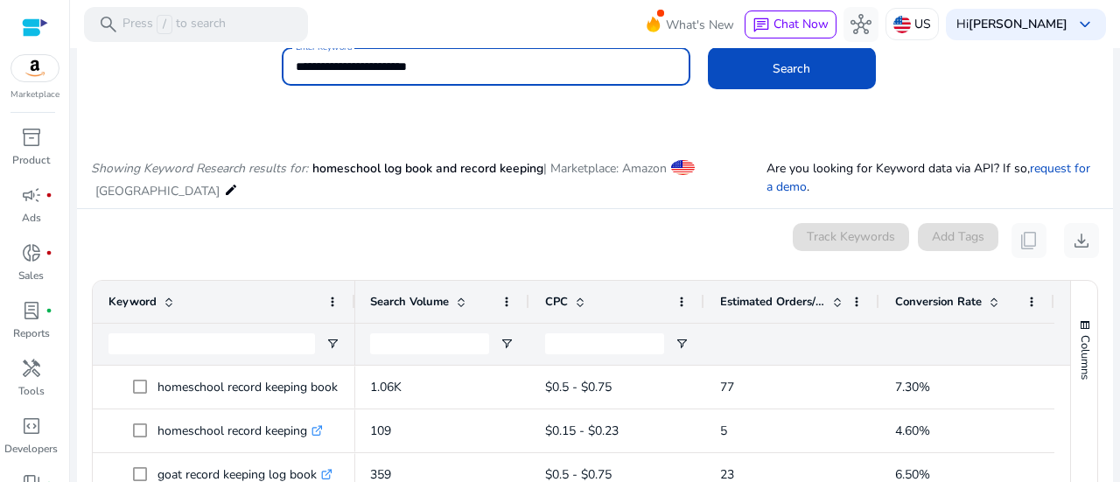
click at [708, 47] on button "Search" at bounding box center [792, 68] width 168 height 42
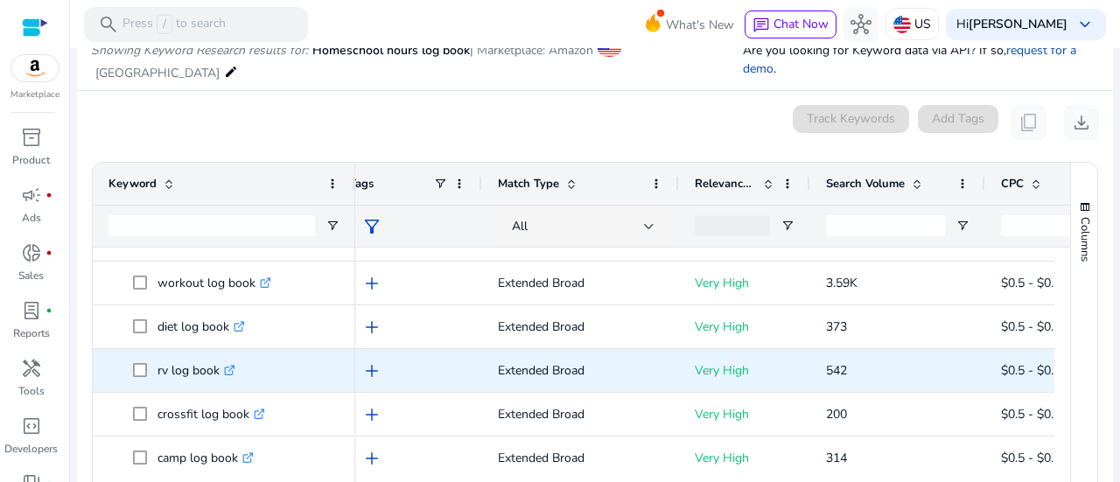
scroll to position [286, 0]
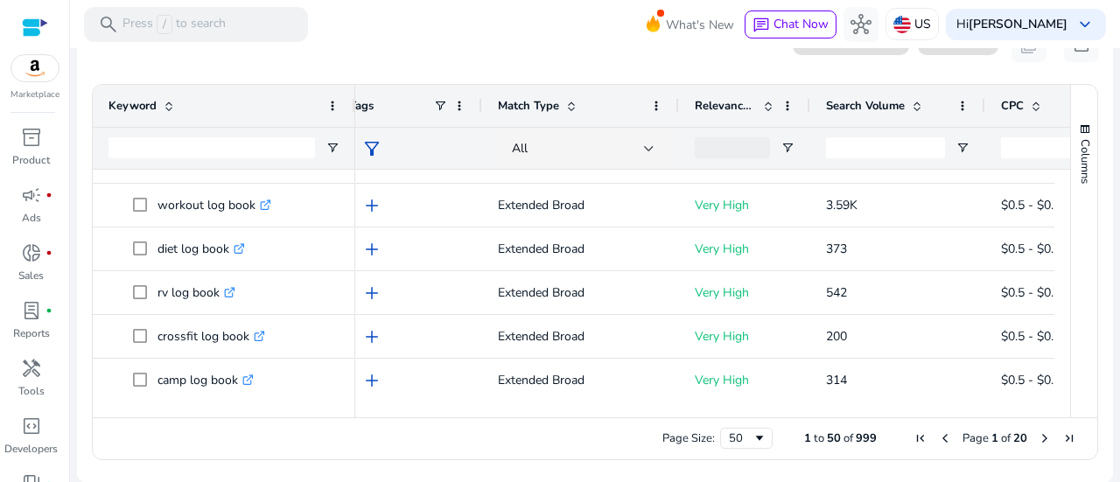
drag, startPoint x: 890, startPoint y: 444, endPoint x: 956, endPoint y: 444, distance: 65.6
click at [902, 445] on div "Page Size: 50 1 to 50 of 999 Page 1 of 20" at bounding box center [595, 438] width 1005 height 42
click at [1064, 437] on span "Last Page" at bounding box center [1069, 438] width 14 height 14
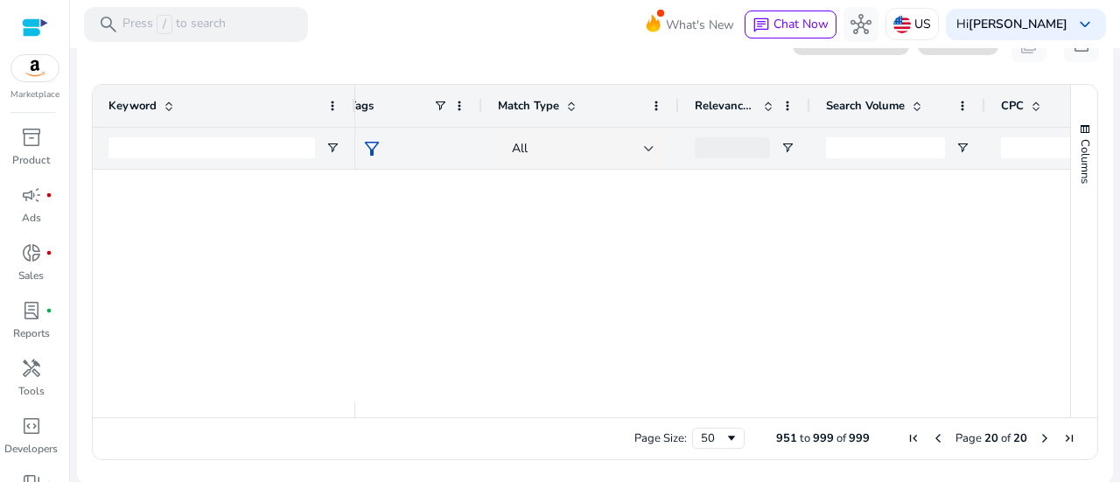
scroll to position [0, 0]
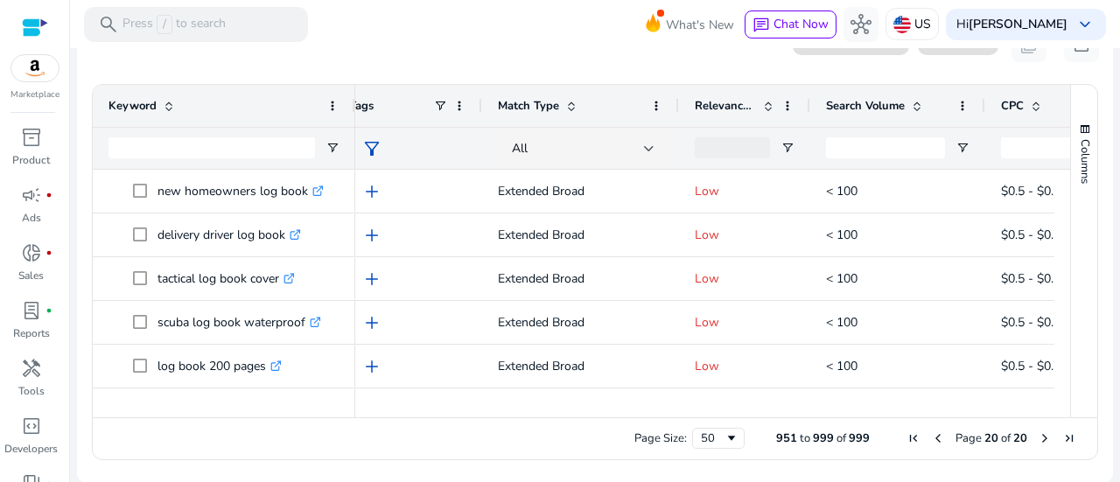
click at [1038, 440] on span "Next Page" at bounding box center [1045, 438] width 14 height 14
click at [990, 436] on span "20" at bounding box center [992, 439] width 14 height 16
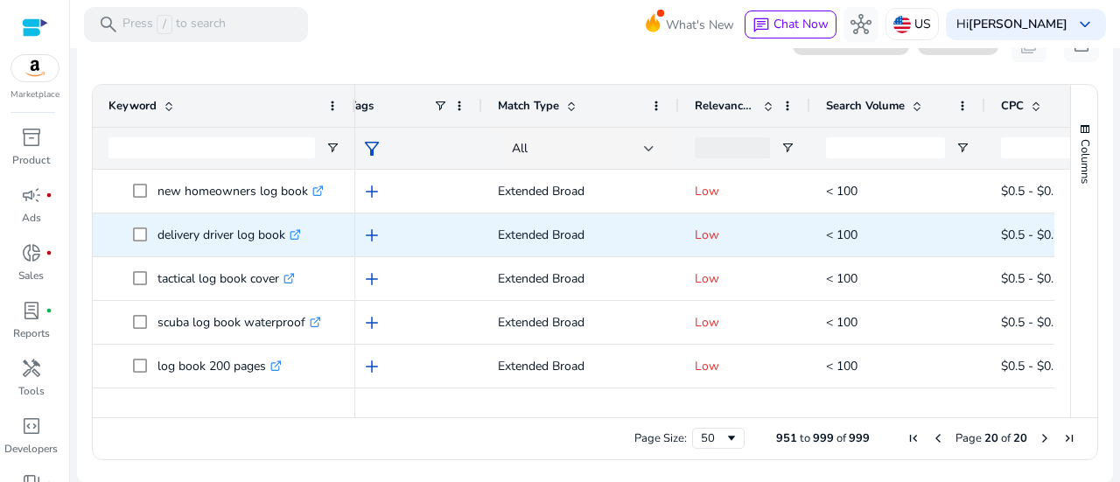
scroll to position [19, 0]
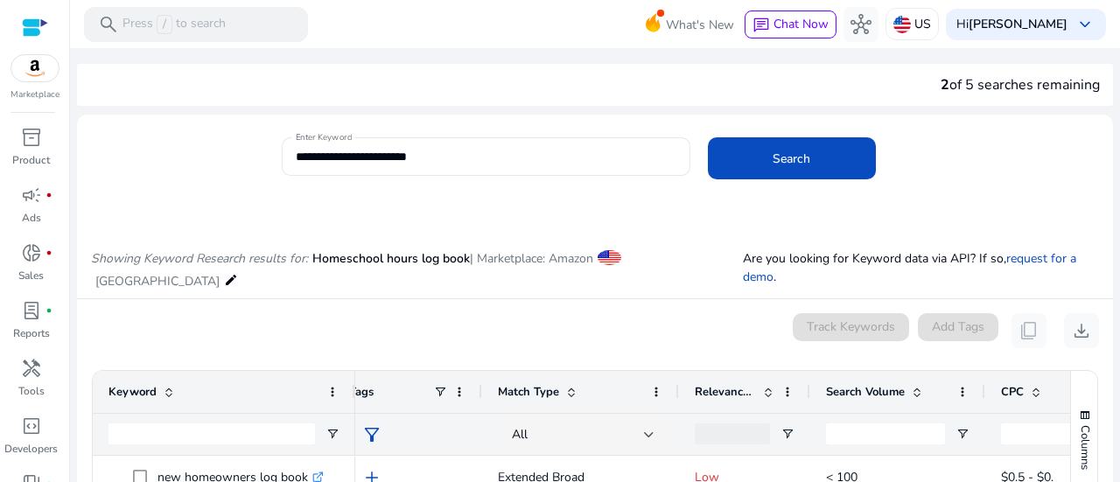
scroll to position [0, 22]
